Goal: Task Accomplishment & Management: Use online tool/utility

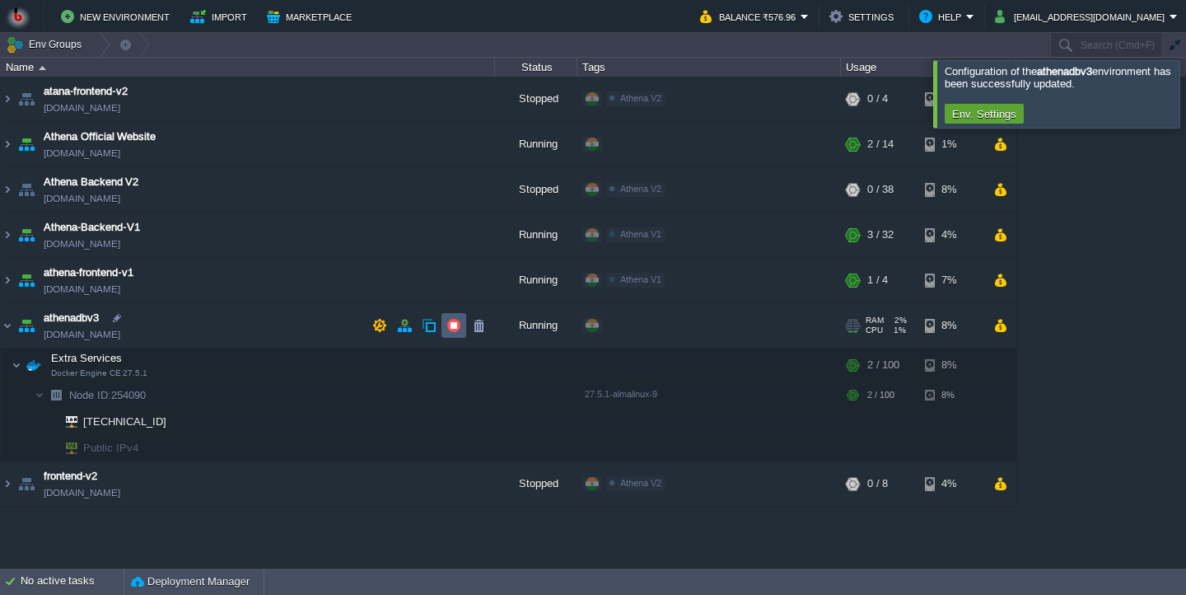
click at [456, 333] on button "button" at bounding box center [453, 325] width 15 height 15
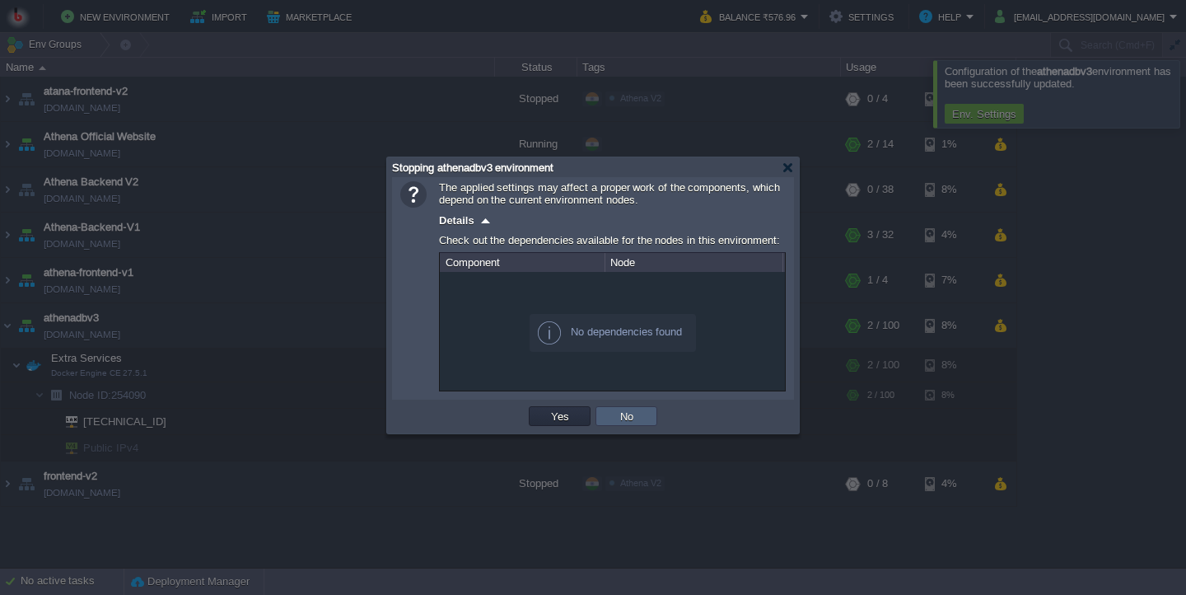
click at [628, 413] on button "No" at bounding box center [626, 415] width 23 height 15
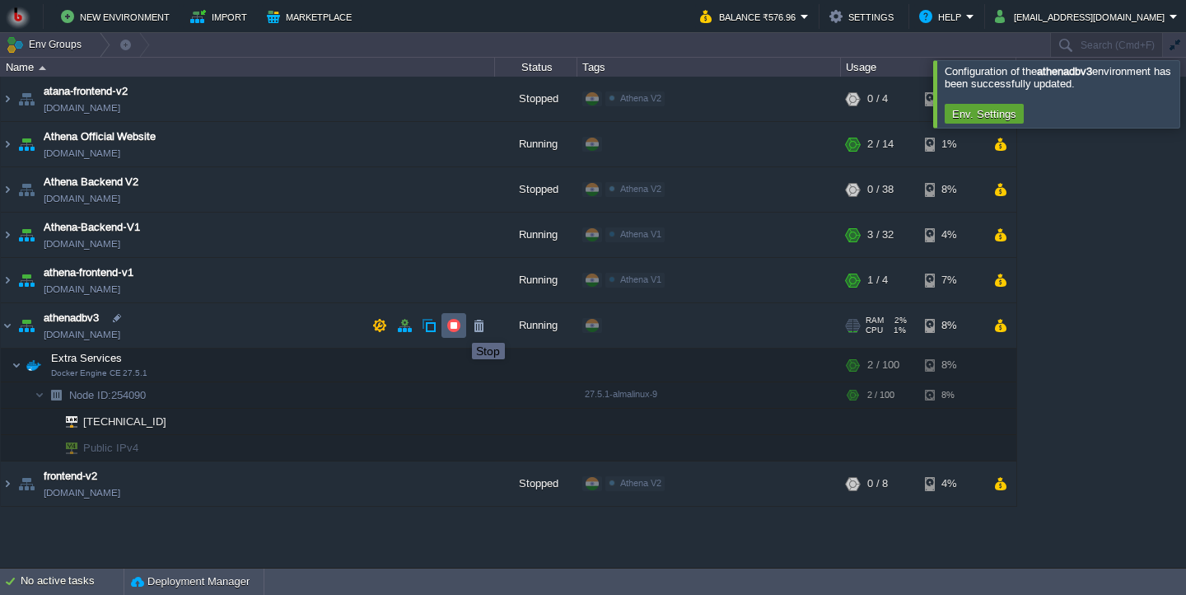
click at [457, 331] on button "button" at bounding box center [453, 325] width 15 height 15
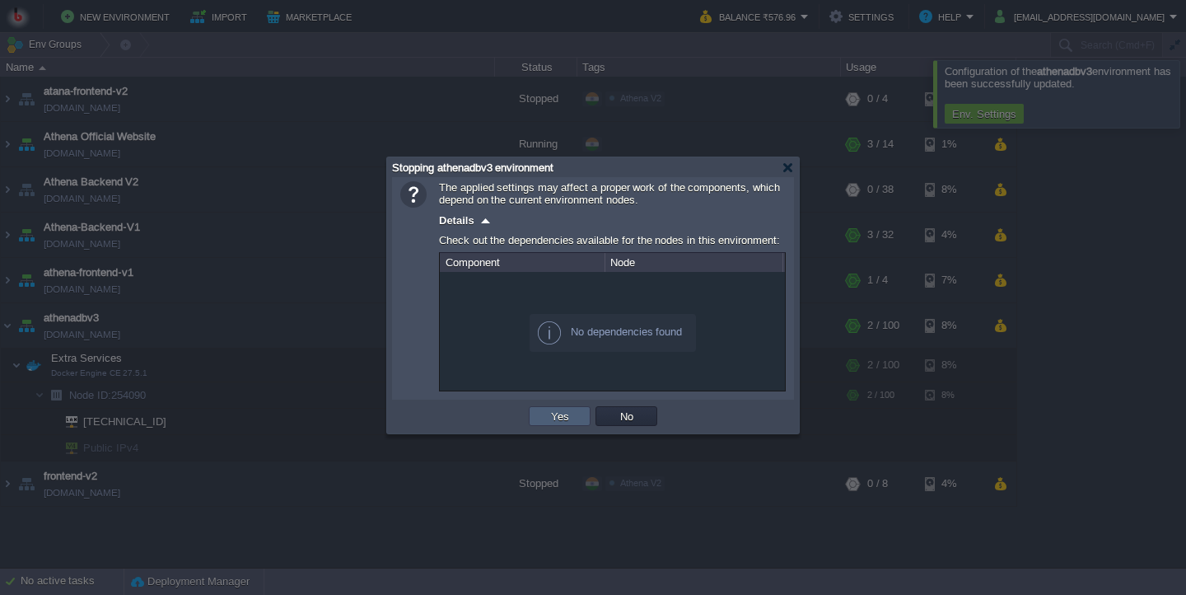
click at [557, 423] on button "Yes" at bounding box center [560, 415] width 28 height 15
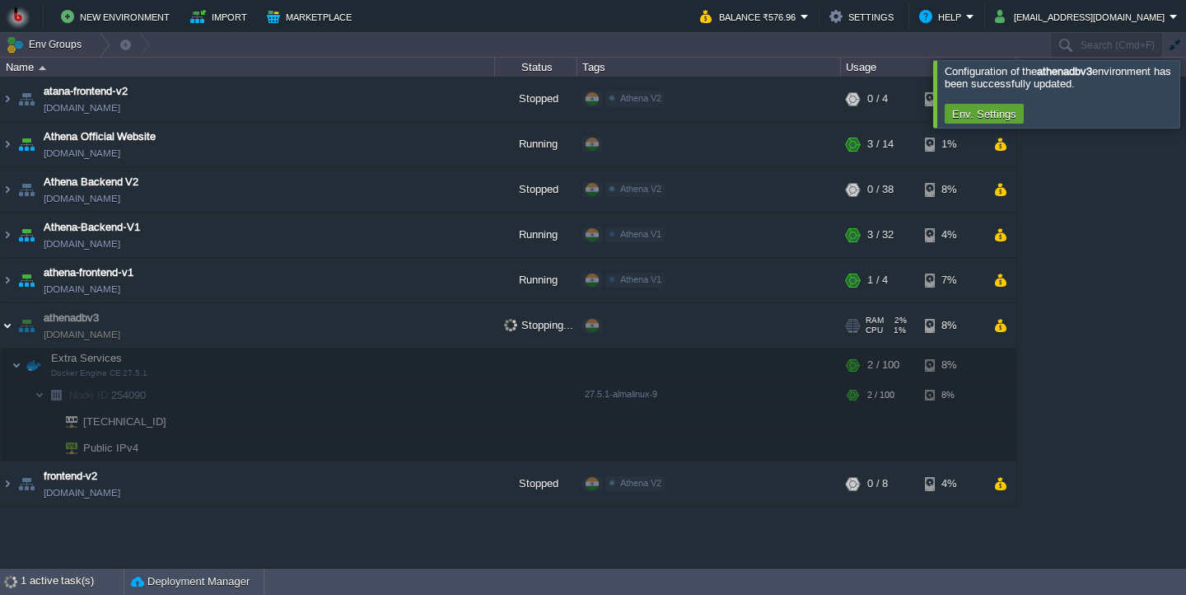
click at [8, 323] on img at bounding box center [7, 325] width 13 height 44
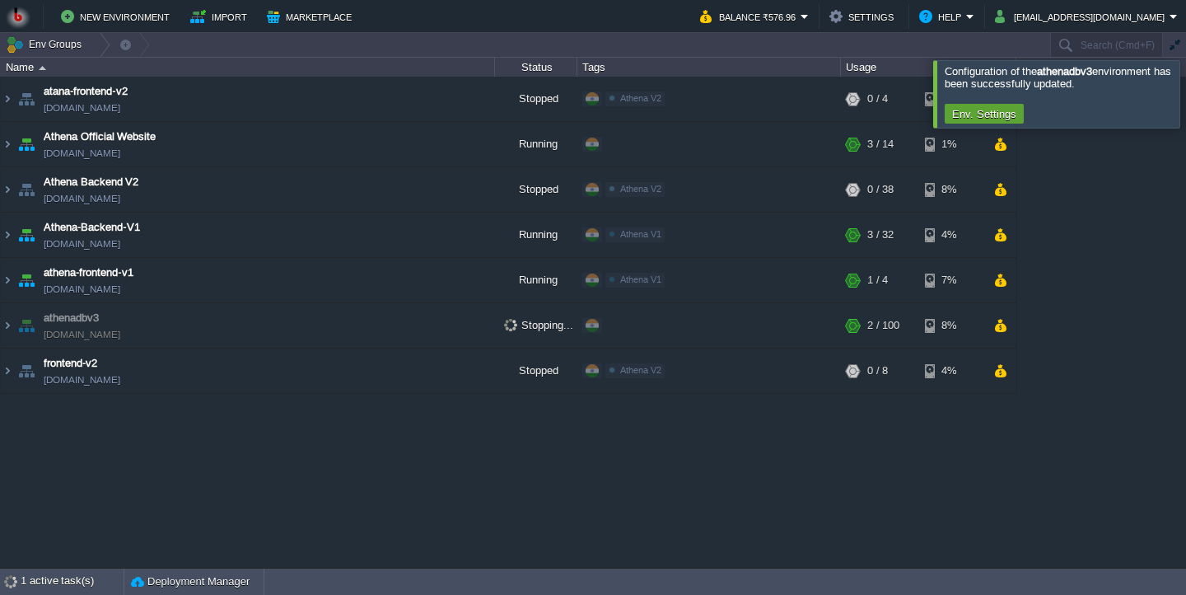
click at [72, 436] on div "atana-frontend-v2 [DOMAIN_NAME] Stopped Athena V2 Edit RAM 0% CPU 0% 0 / 4 6% A…" at bounding box center [593, 321] width 1186 height 489
click at [451, 326] on button "button" at bounding box center [453, 325] width 15 height 15
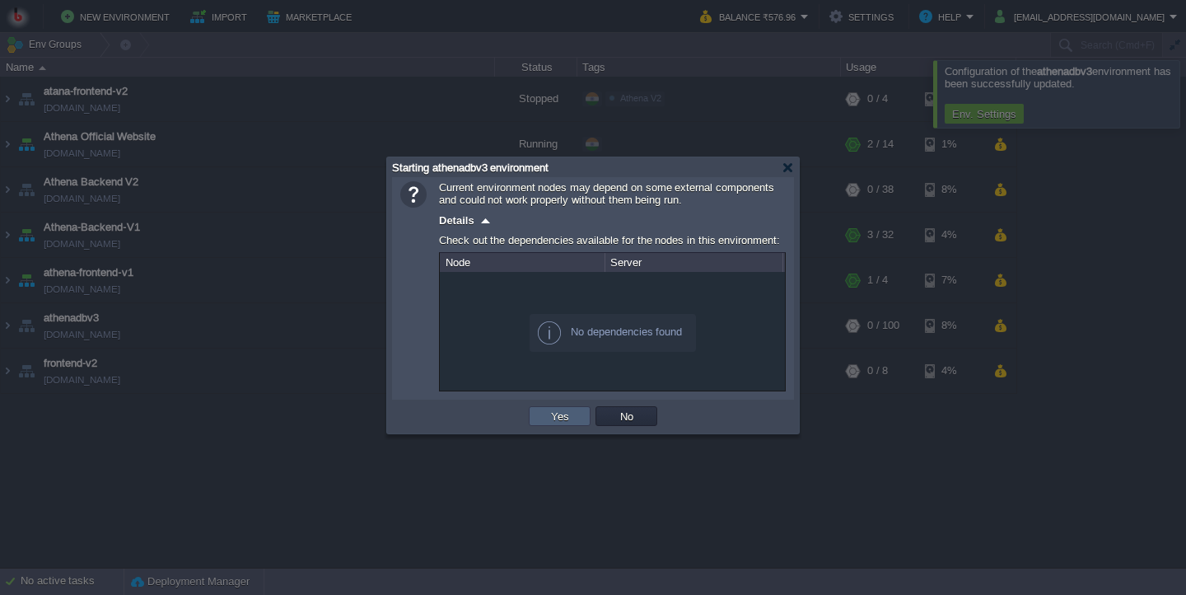
click at [550, 420] on button "Yes" at bounding box center [560, 415] width 28 height 15
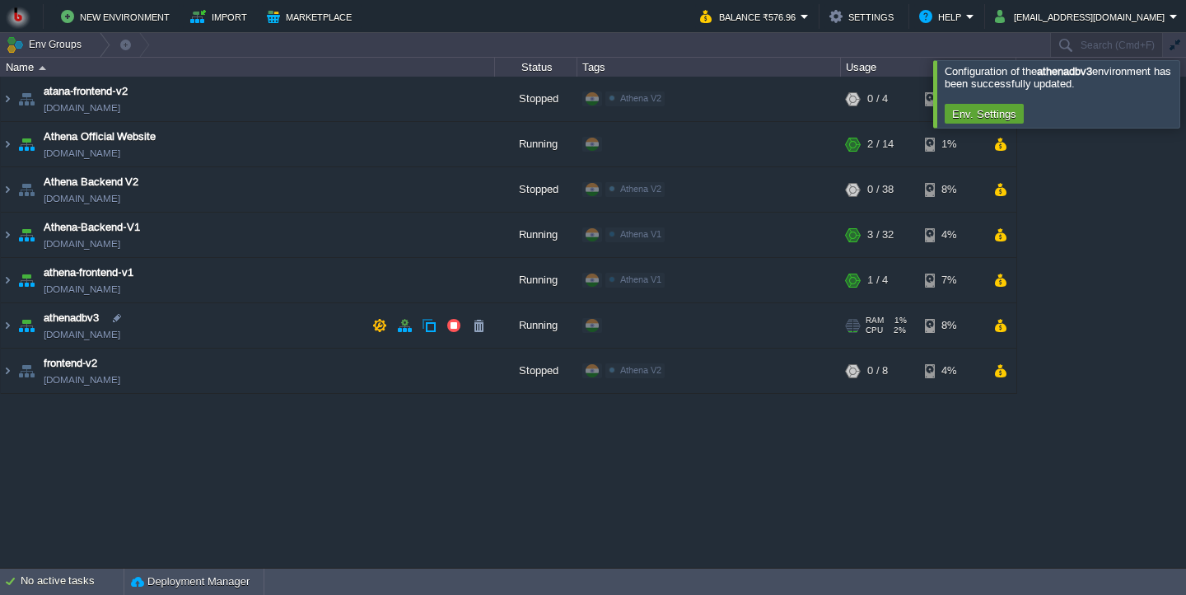
click at [292, 334] on td "athenadbv3 [DOMAIN_NAME]" at bounding box center [248, 325] width 494 height 45
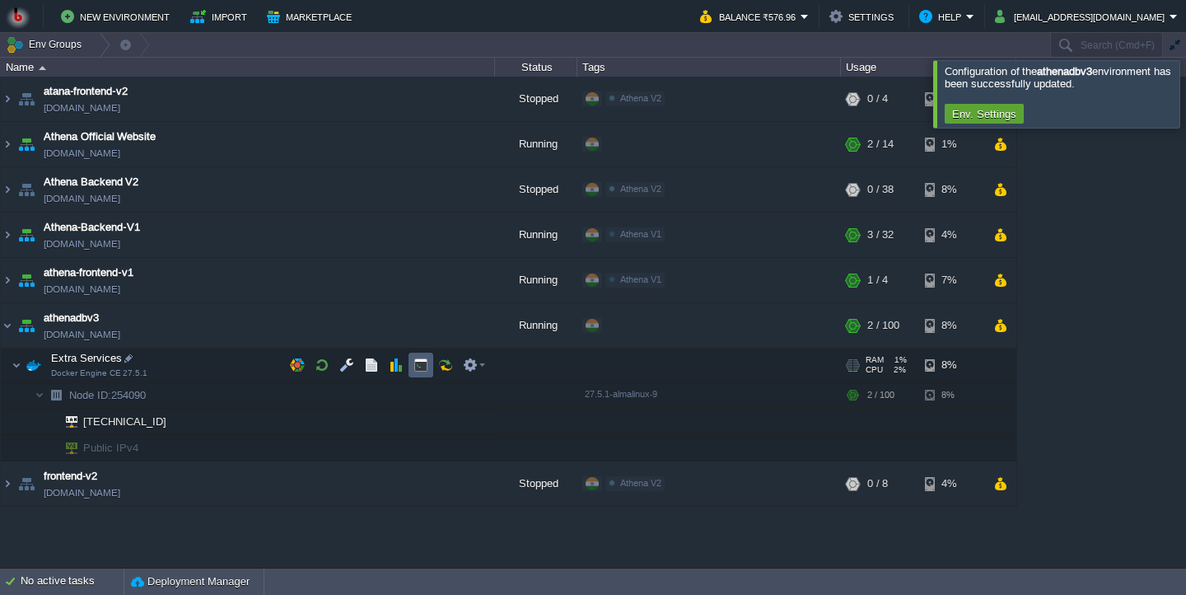
click at [413, 365] on td at bounding box center [420, 364] width 25 height 25
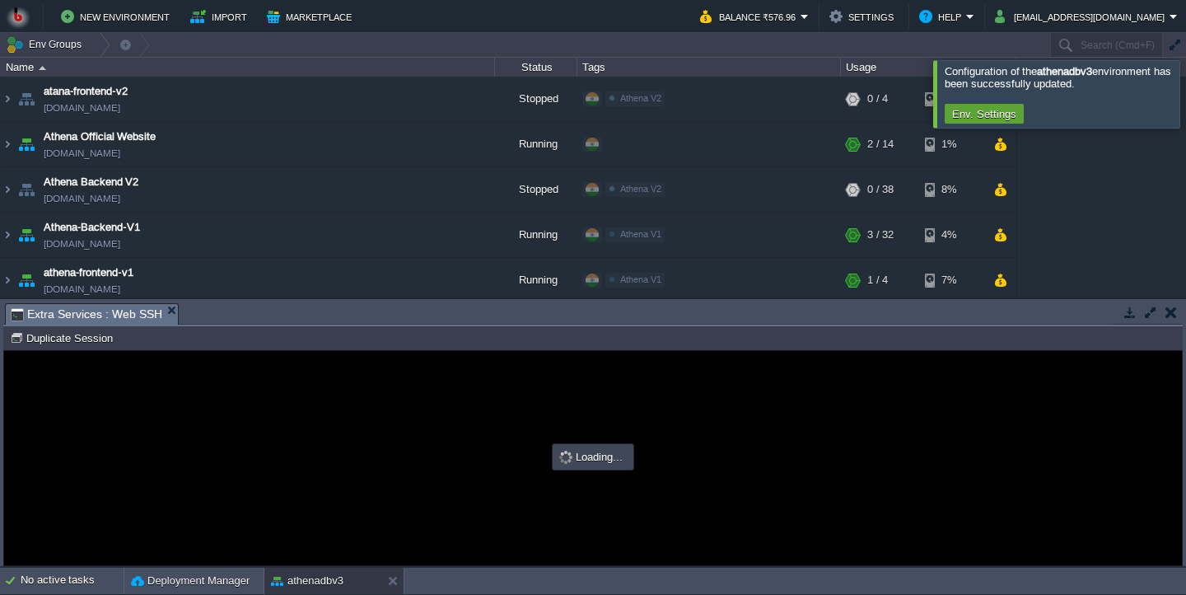
click at [387, 211] on body "New Environment Import Marketplace Bonus ₹0.00 Upgrade Account Balance ₹576.96 …" at bounding box center [593, 297] width 1186 height 595
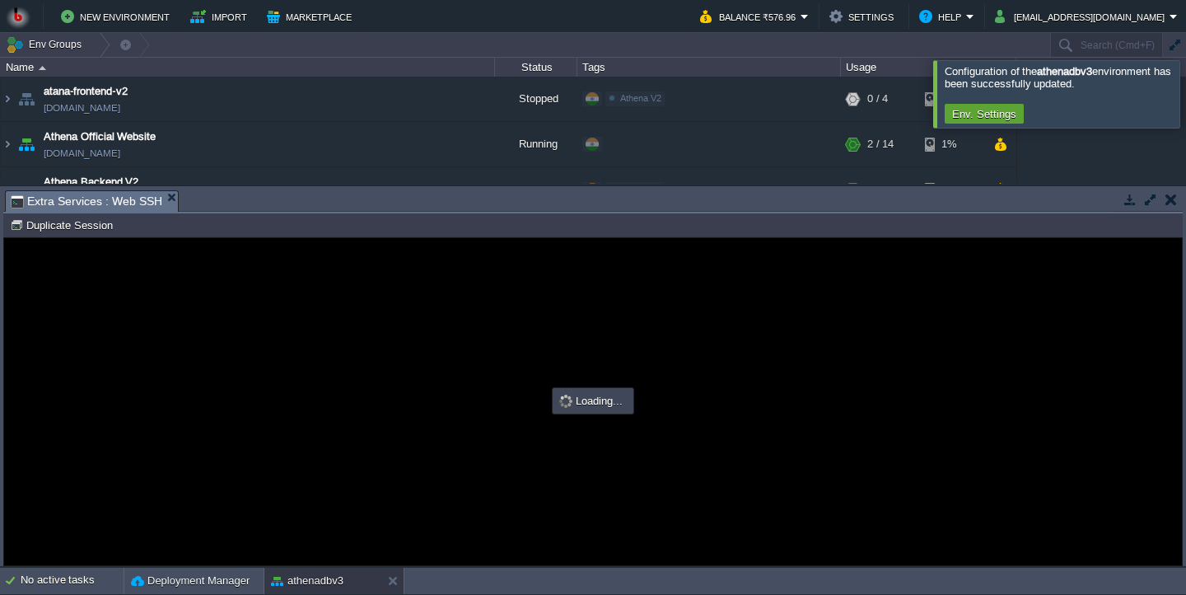
click at [429, 296] on div at bounding box center [593, 401] width 1178 height 327
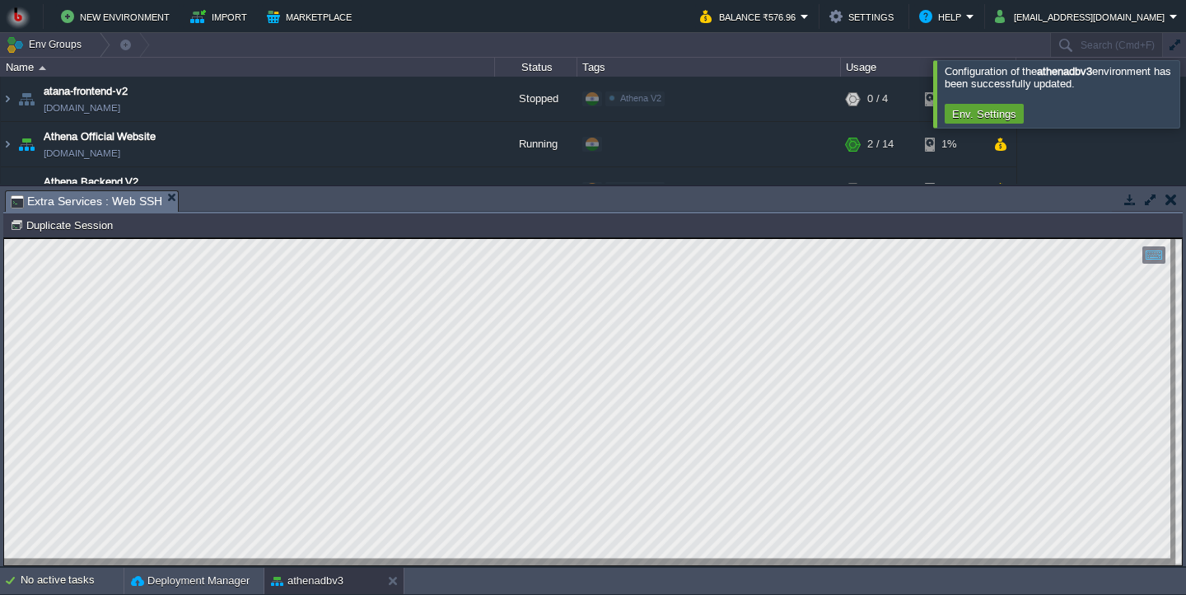
scroll to position [8, 0]
type textarea "60e4bc6732f4"
